Goal: Task Accomplishment & Management: Complete application form

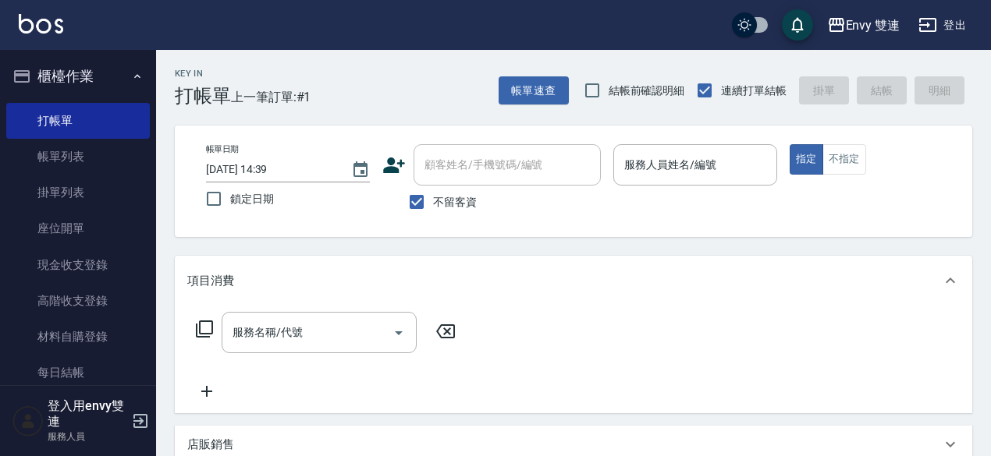
click at [392, 172] on icon at bounding box center [394, 166] width 22 height 16
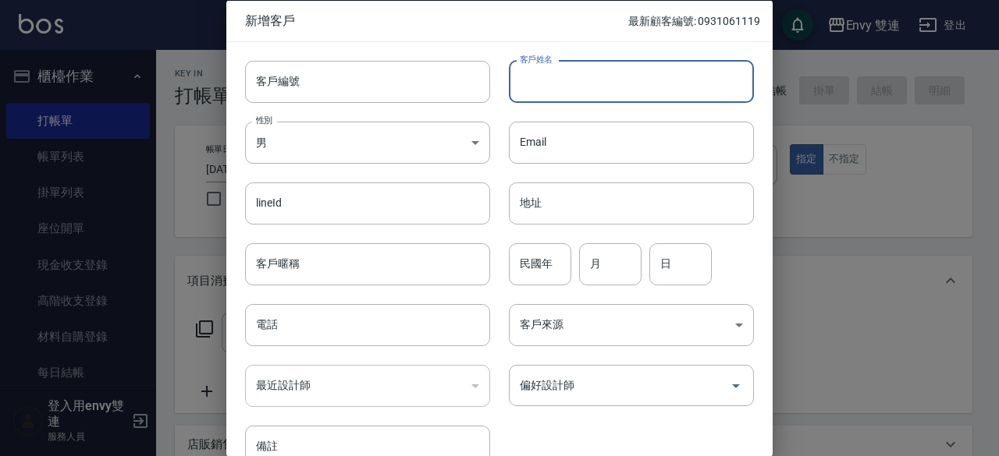
click at [559, 93] on input "客戶姓名" at bounding box center [631, 81] width 245 height 42
type input "[PERSON_NAME]"
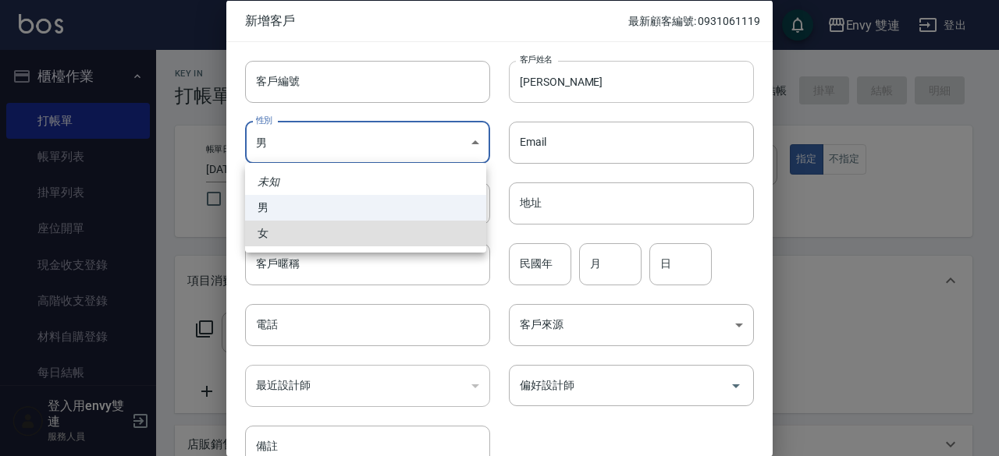
type input "[DEMOGRAPHIC_DATA]"
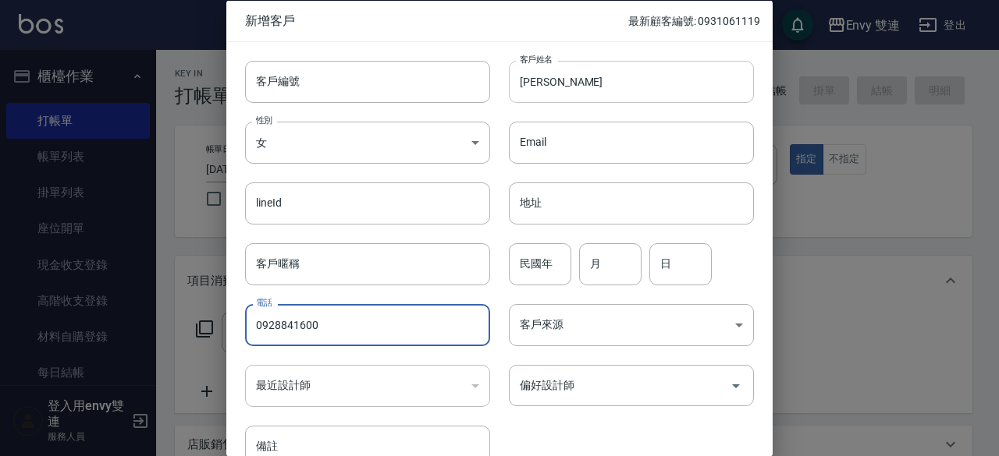
type input "0928841600"
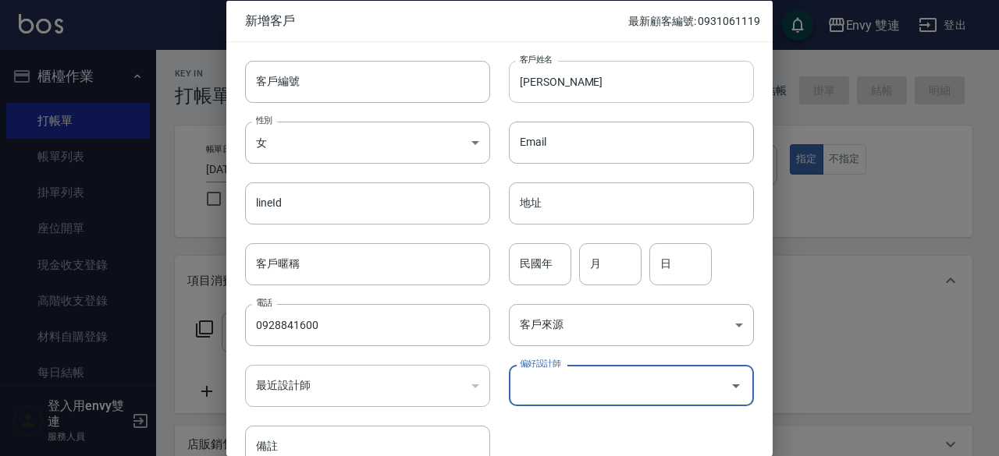
type input "2"
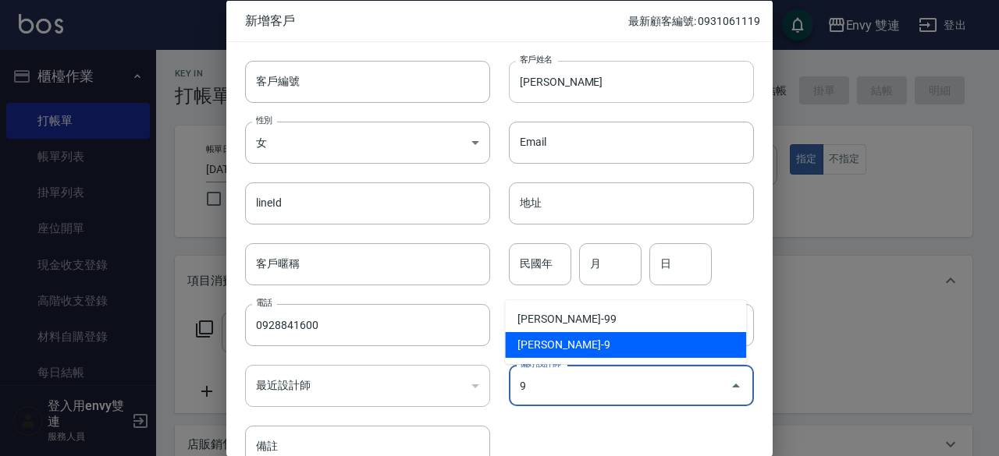
type input "高珮綺"
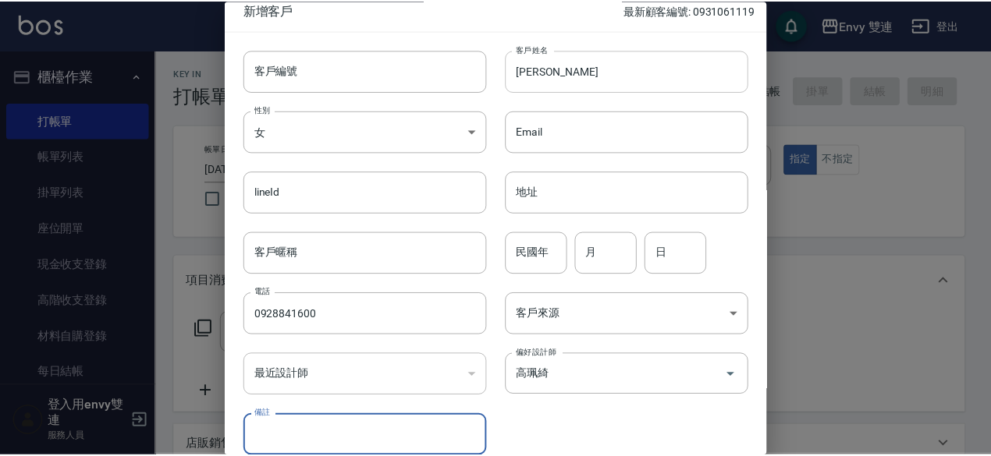
scroll to position [83, 0]
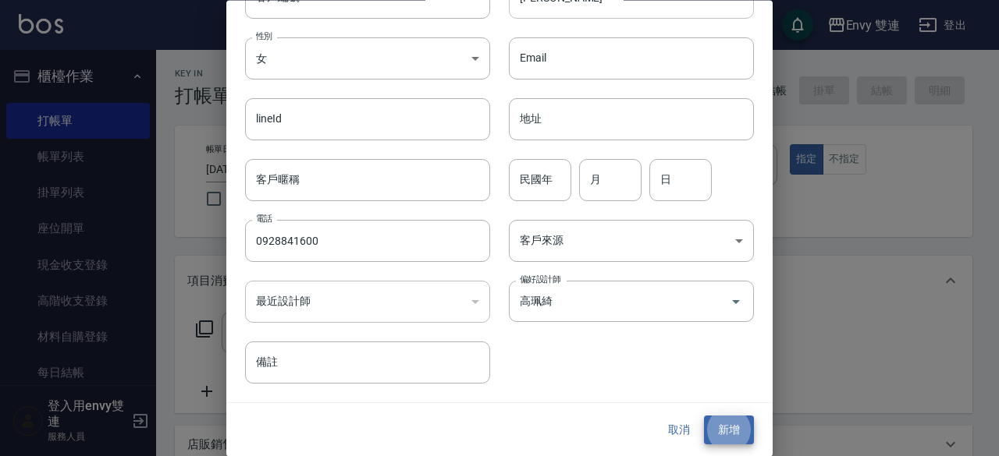
click at [704, 417] on button "新增" at bounding box center [729, 431] width 50 height 29
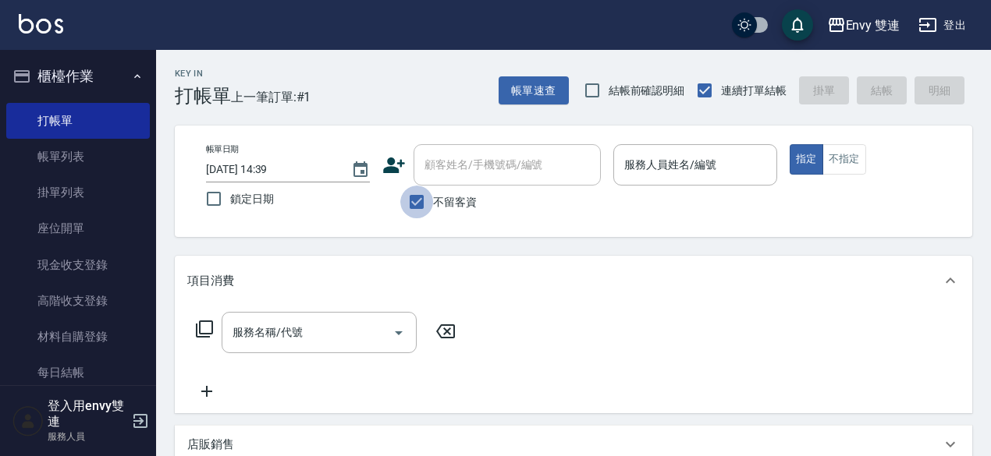
click at [419, 208] on input "不留客資" at bounding box center [416, 202] width 33 height 33
checkbox input "false"
click at [467, 151] on div "顧客姓名/手機號碼/編號" at bounding box center [506, 164] width 187 height 41
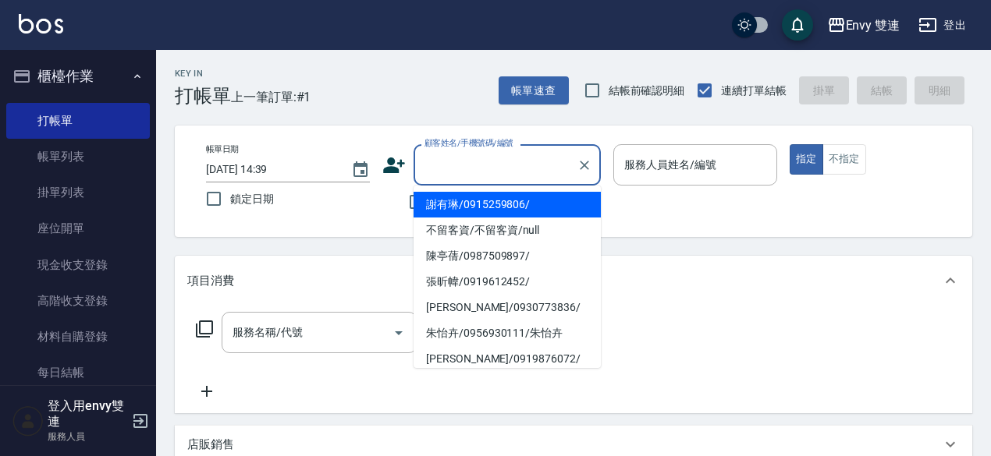
type input "."
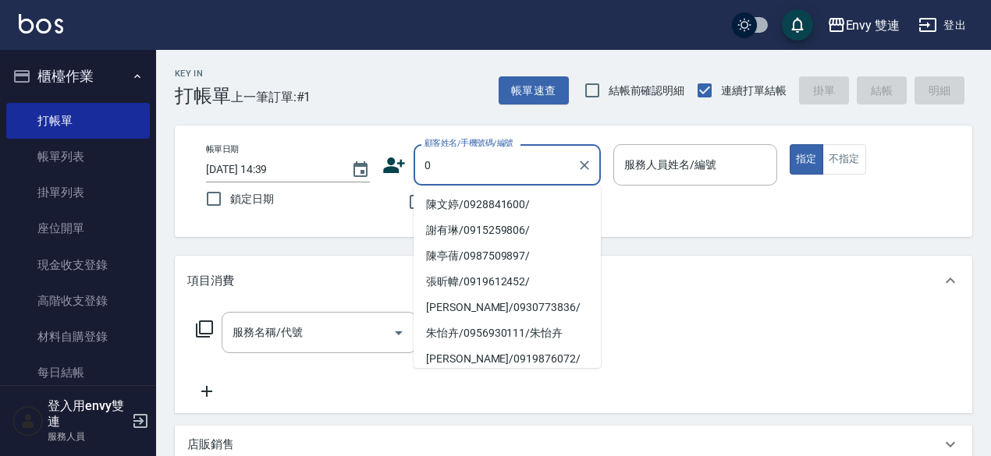
type input "陳文婷/0928841600/"
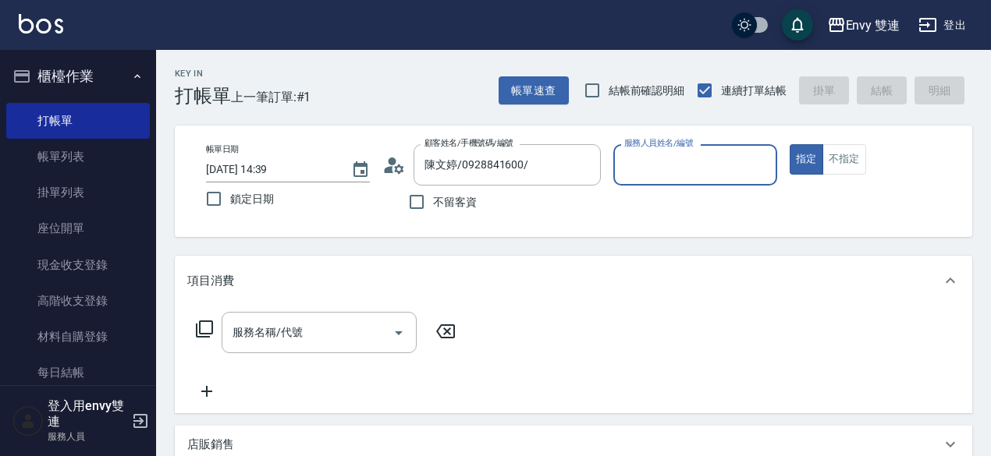
type input "Zoe-9"
click at [790, 144] on button "指定" at bounding box center [807, 159] width 34 height 30
type button "true"
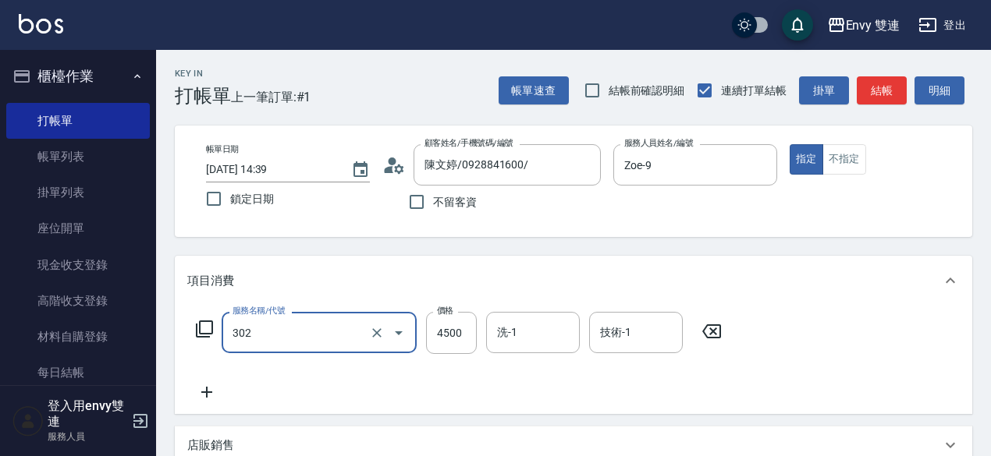
type input "水質感熱塑燙(302)"
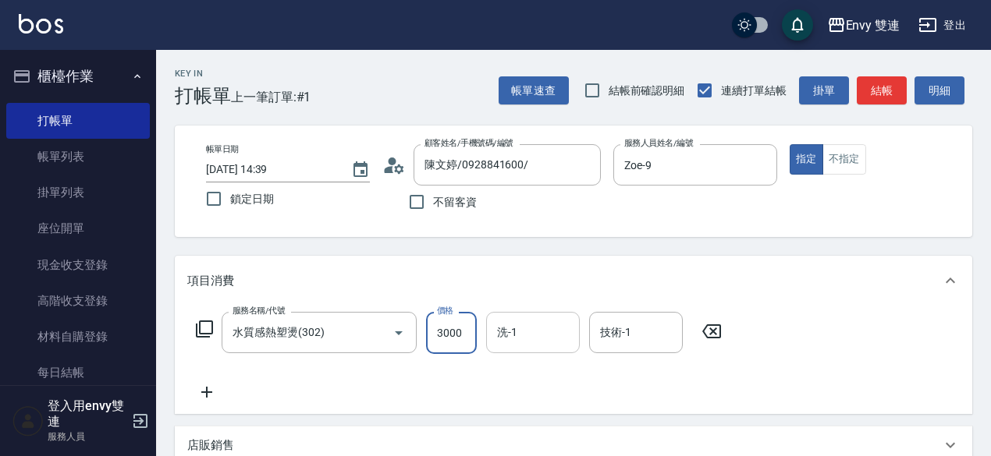
click at [548, 317] on div "洗-1" at bounding box center [533, 332] width 94 height 41
type input "3000"
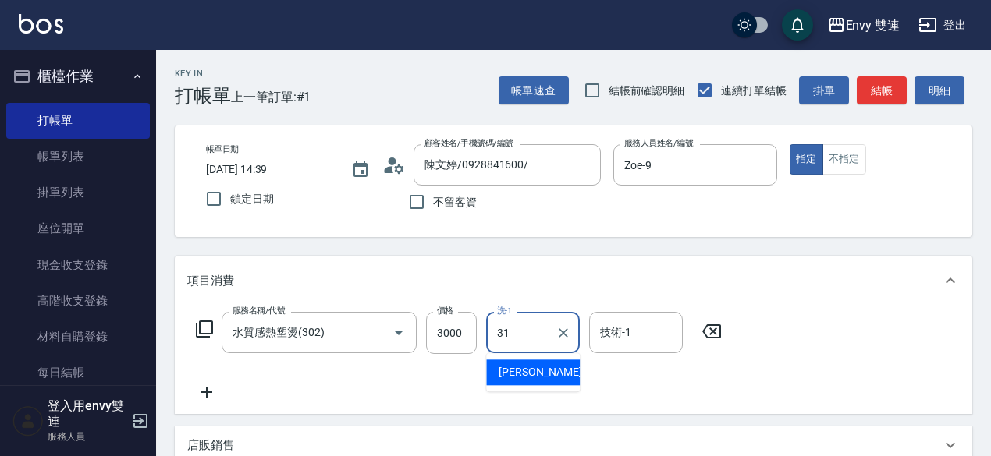
type input "Lina-31"
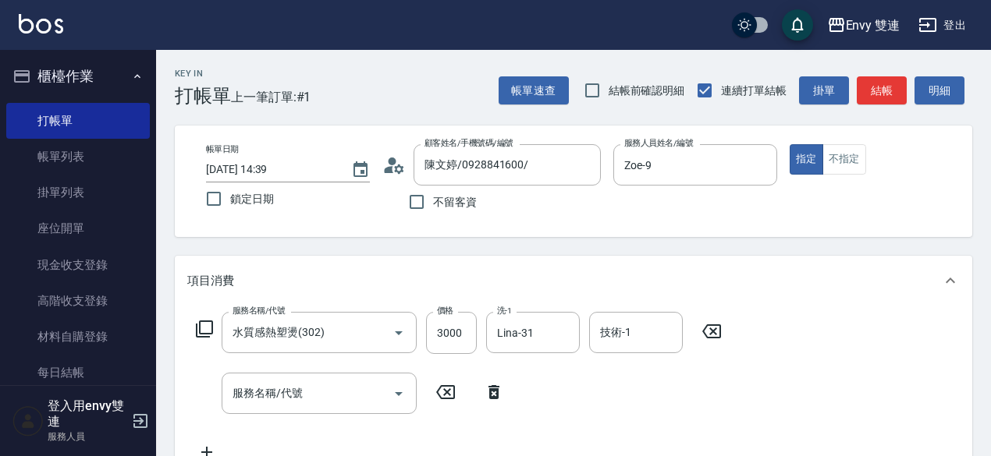
click at [507, 396] on icon at bounding box center [493, 392] width 39 height 19
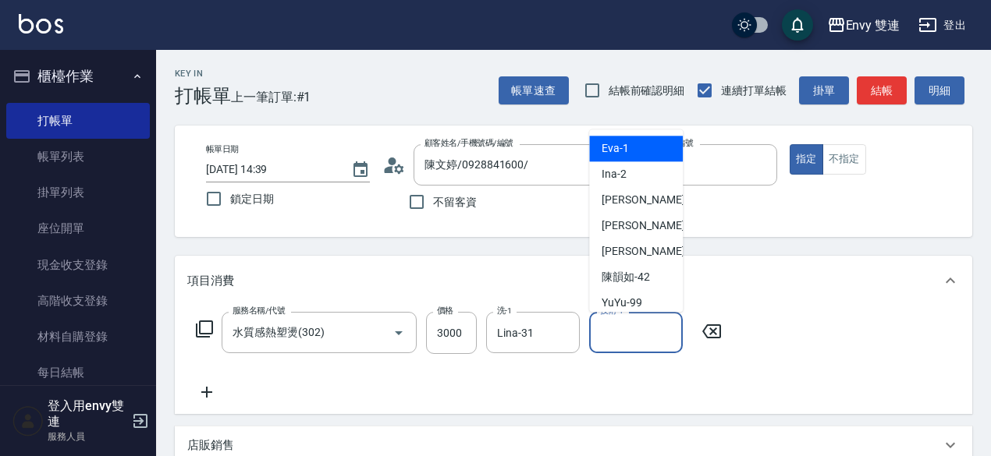
click at [655, 342] on input "技術-1" at bounding box center [636, 332] width 80 height 27
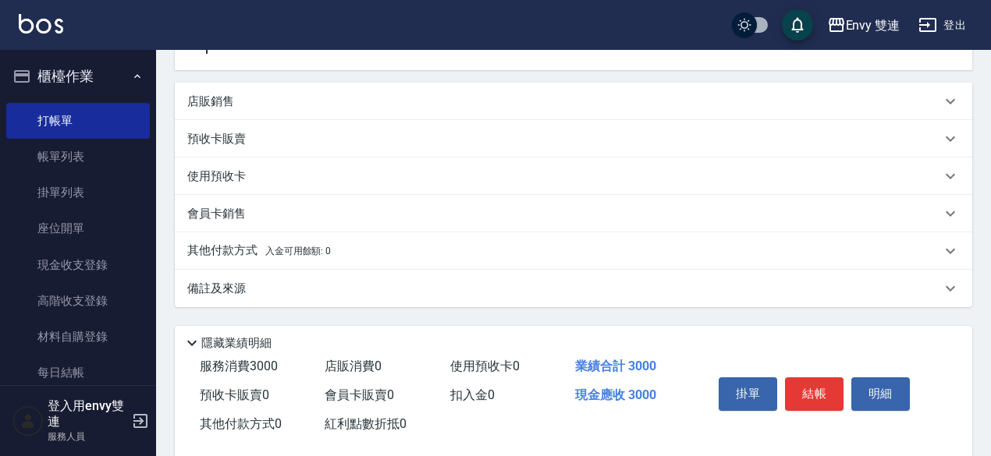
scroll to position [370, 0]
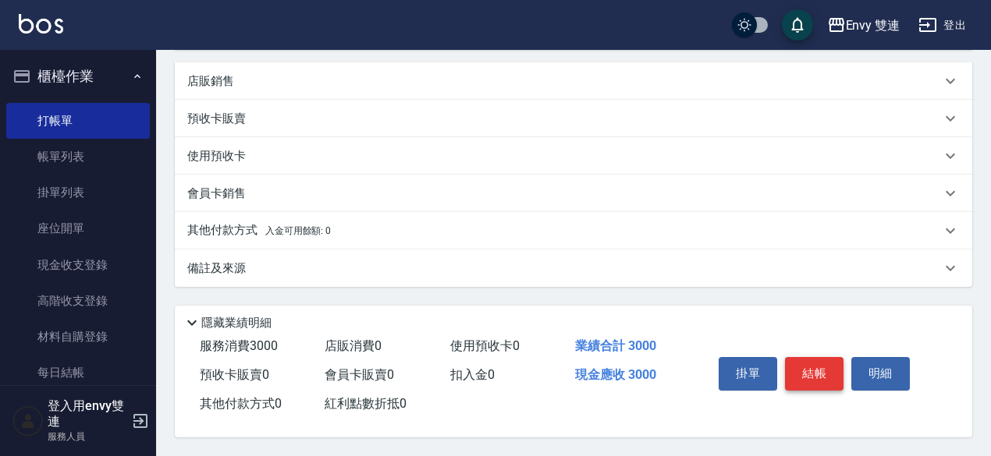
type input "Lina-31"
click at [797, 368] on button "結帳" at bounding box center [814, 373] width 59 height 33
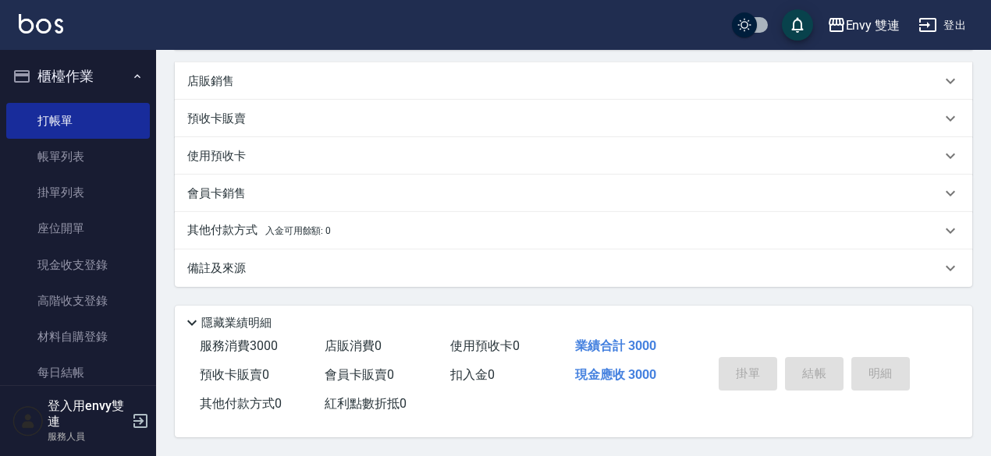
type input "[DATE] 16:46"
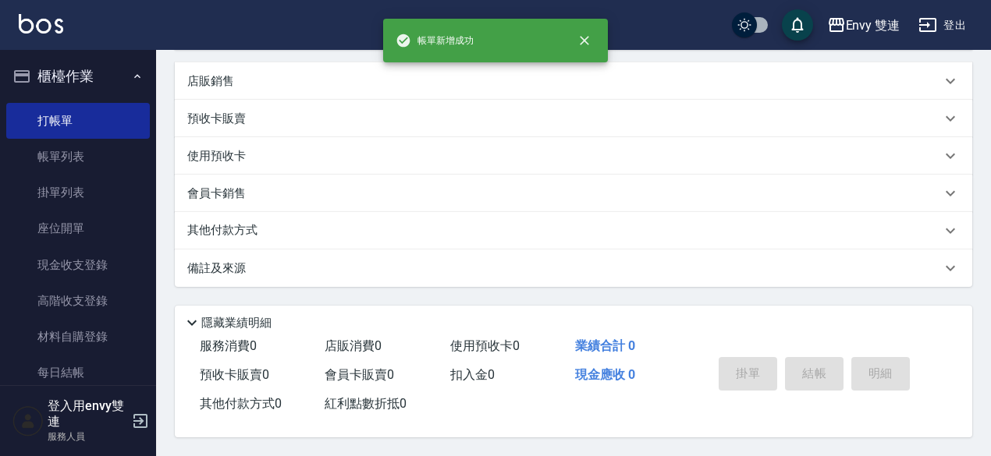
scroll to position [0, 0]
